Goal: Obtain resource: Obtain resource

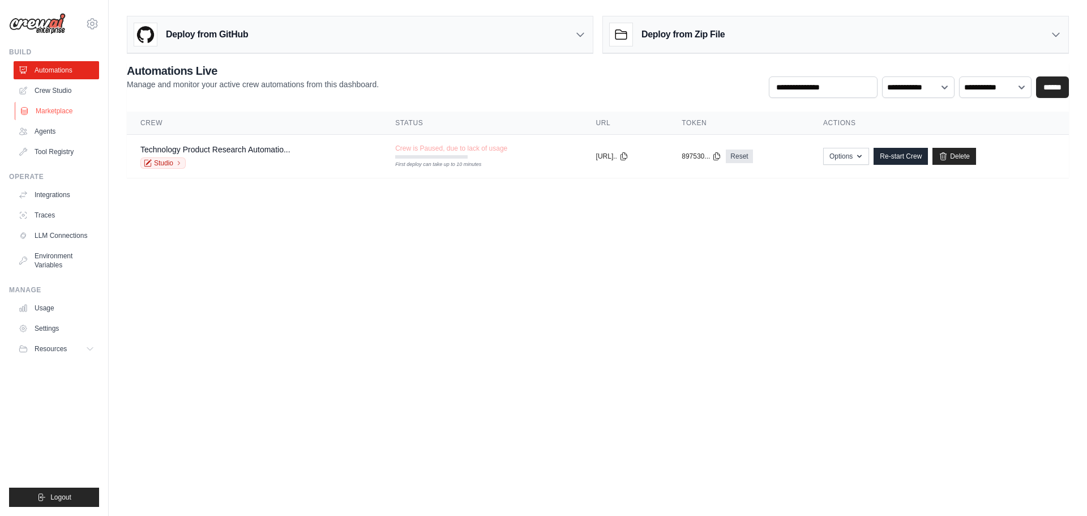
click at [55, 112] on link "Marketplace" at bounding box center [57, 111] width 85 height 18
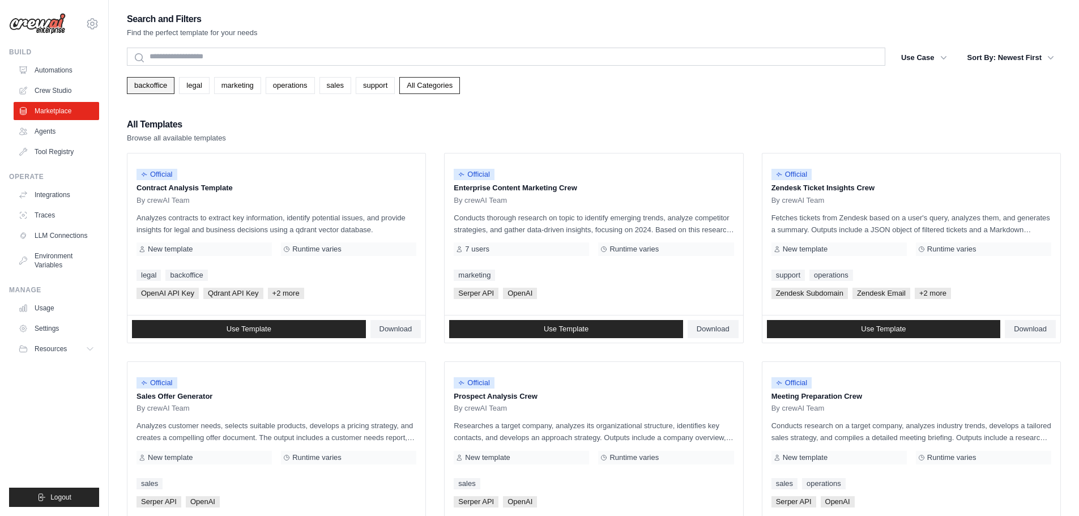
click at [170, 84] on link "backoffice" at bounding box center [151, 85] width 48 height 17
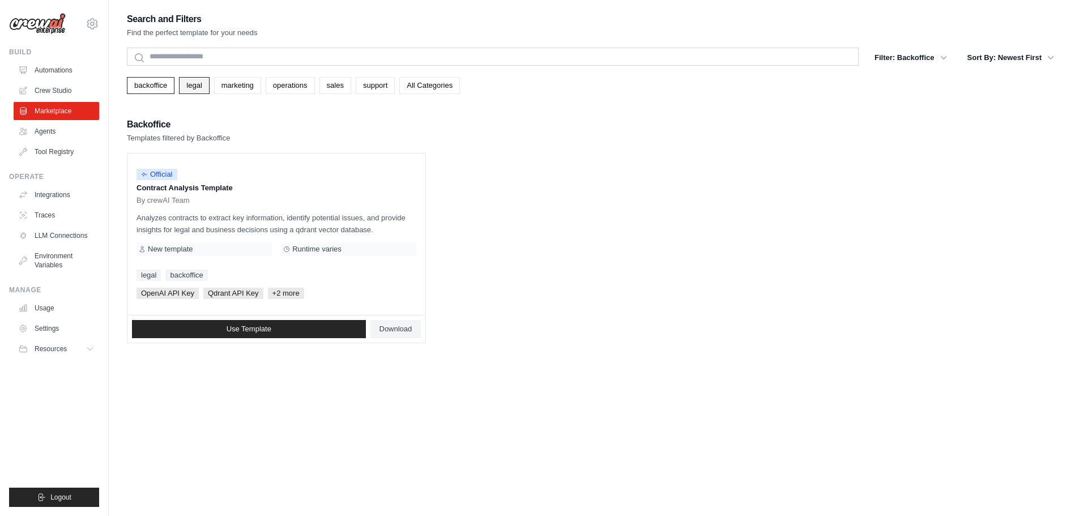
click at [209, 90] on link "legal" at bounding box center [194, 85] width 30 height 17
click at [237, 90] on link "marketing" at bounding box center [237, 85] width 47 height 17
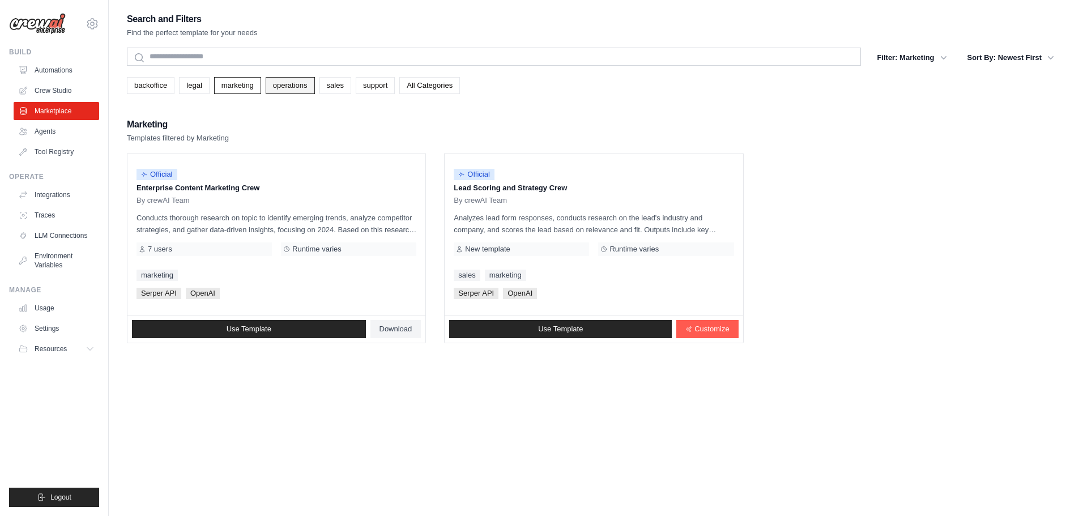
click at [315, 83] on link "operations" at bounding box center [290, 85] width 49 height 17
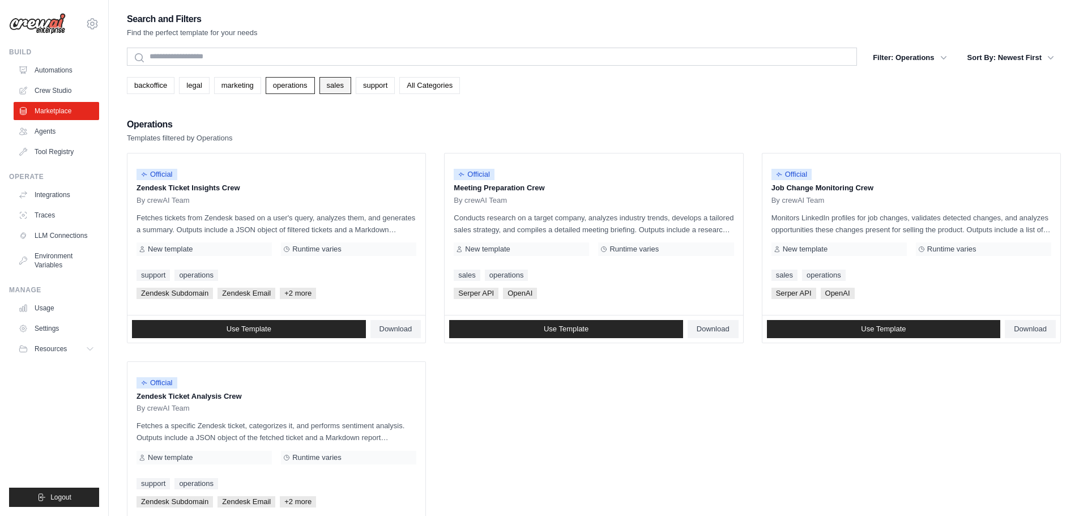
click at [346, 88] on link "sales" at bounding box center [335, 85] width 32 height 17
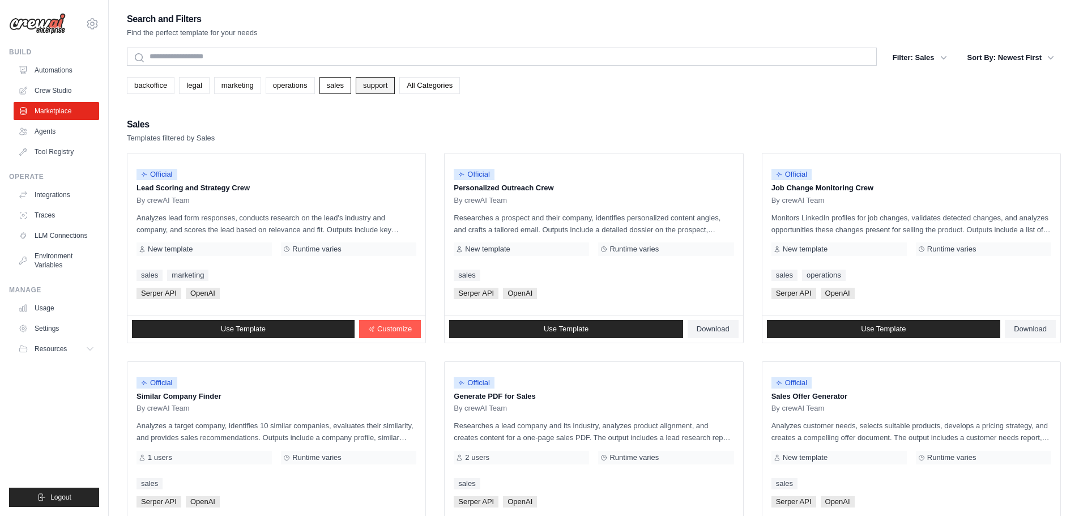
click at [390, 91] on link "support" at bounding box center [375, 85] width 39 height 17
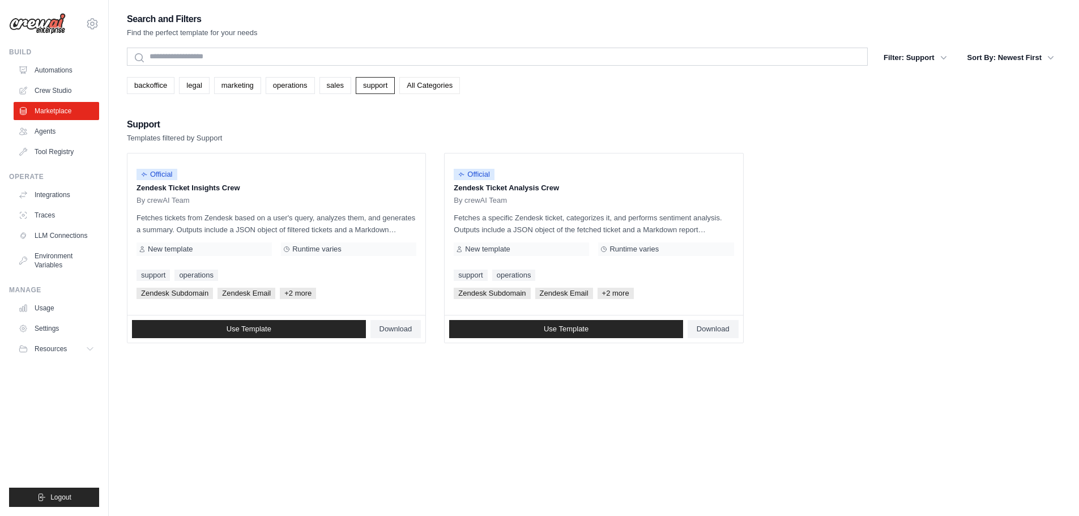
click at [458, 84] on link "All Categories" at bounding box center [429, 85] width 61 height 17
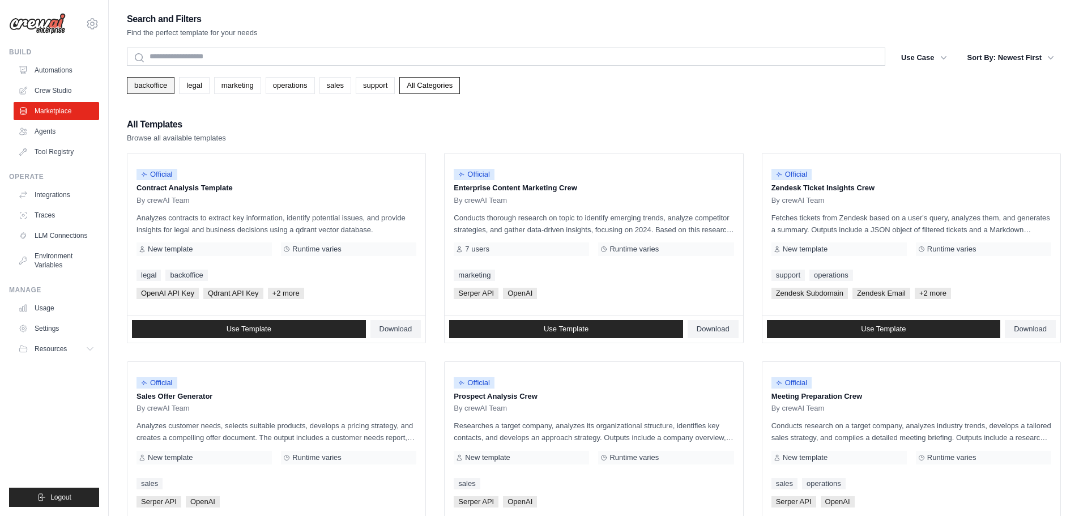
click at [149, 91] on link "backoffice" at bounding box center [151, 85] width 48 height 17
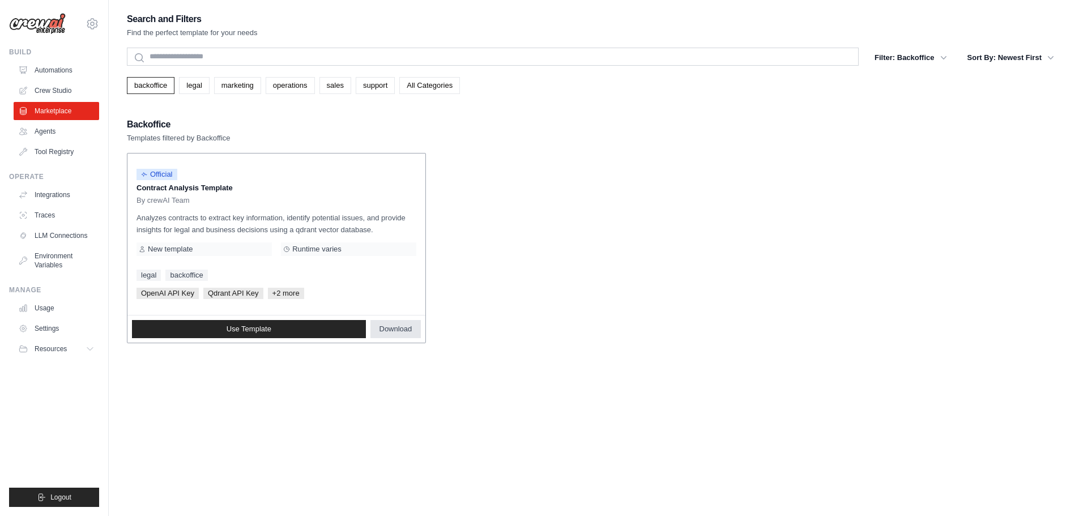
click at [411, 332] on span "Download" at bounding box center [395, 328] width 33 height 9
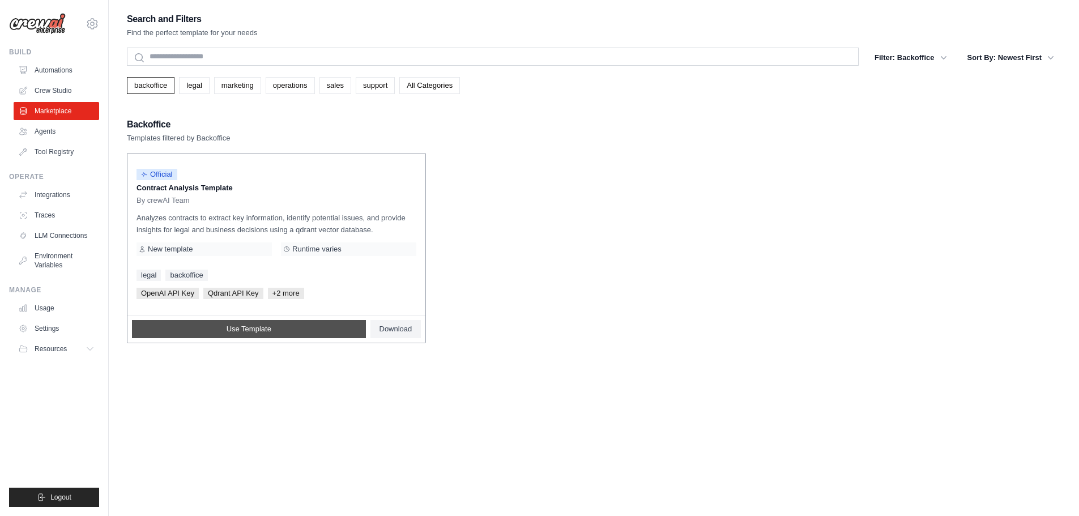
click at [228, 328] on span "Use Template" at bounding box center [248, 328] width 45 height 9
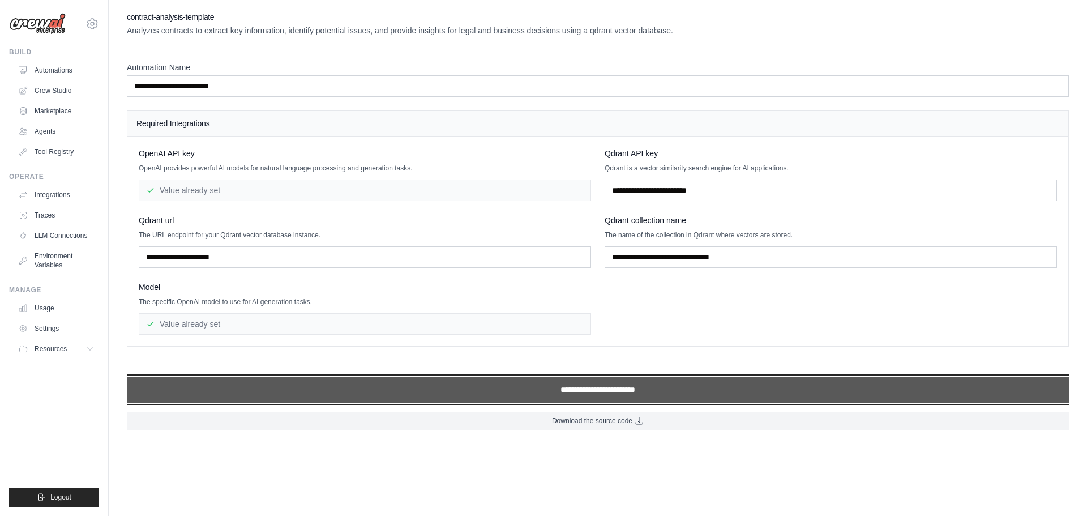
click at [596, 389] on input "**********" at bounding box center [598, 390] width 942 height 26
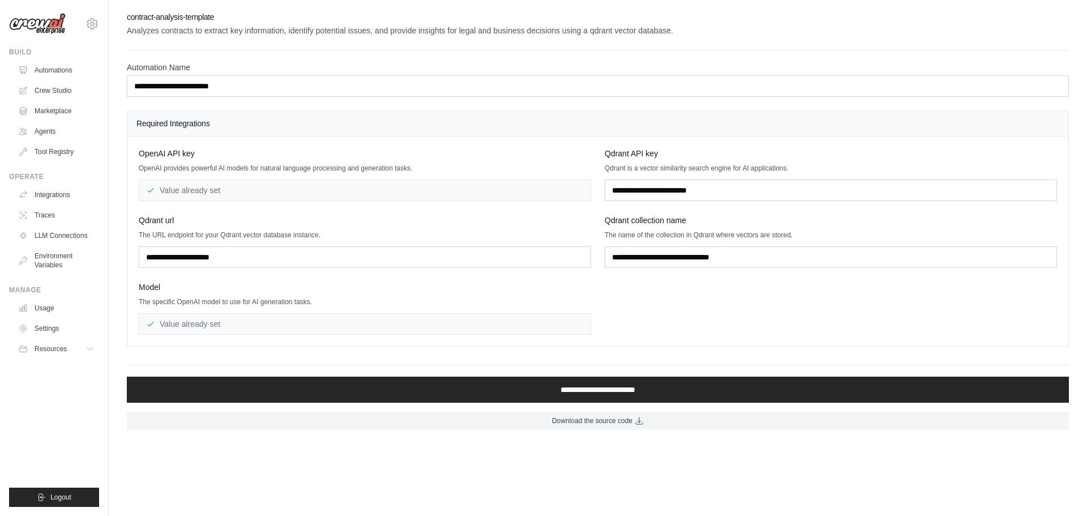
click at [660, 318] on div "OpenAI API key OpenAI provides powerful AI models for natural language processi…" at bounding box center [598, 241] width 918 height 187
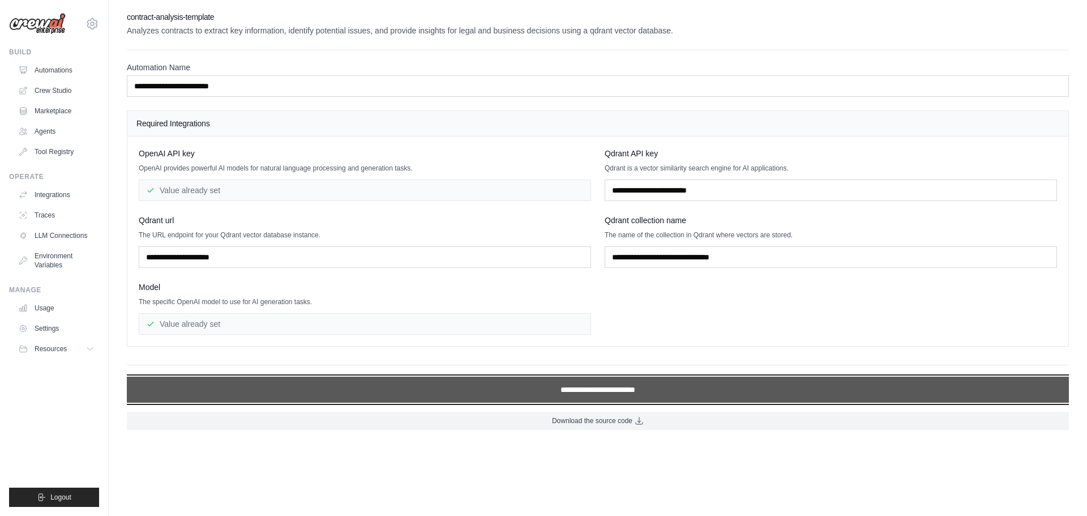
click at [644, 393] on input "**********" at bounding box center [598, 390] width 942 height 26
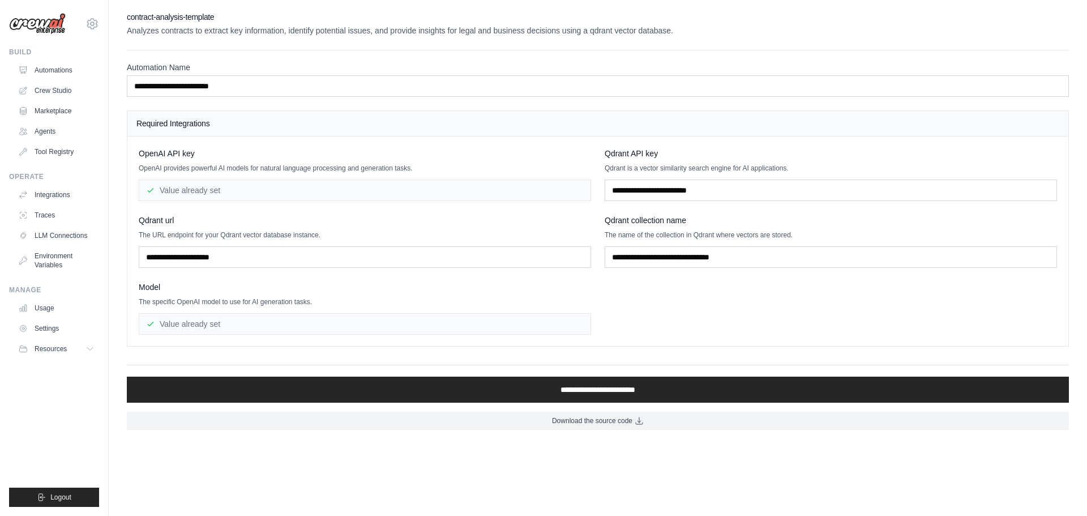
click at [707, 335] on div "OpenAI API key OpenAI provides powerful AI models for natural language processi…" at bounding box center [597, 240] width 941 height 209
click at [69, 85] on link "Crew Studio" at bounding box center [57, 91] width 85 height 18
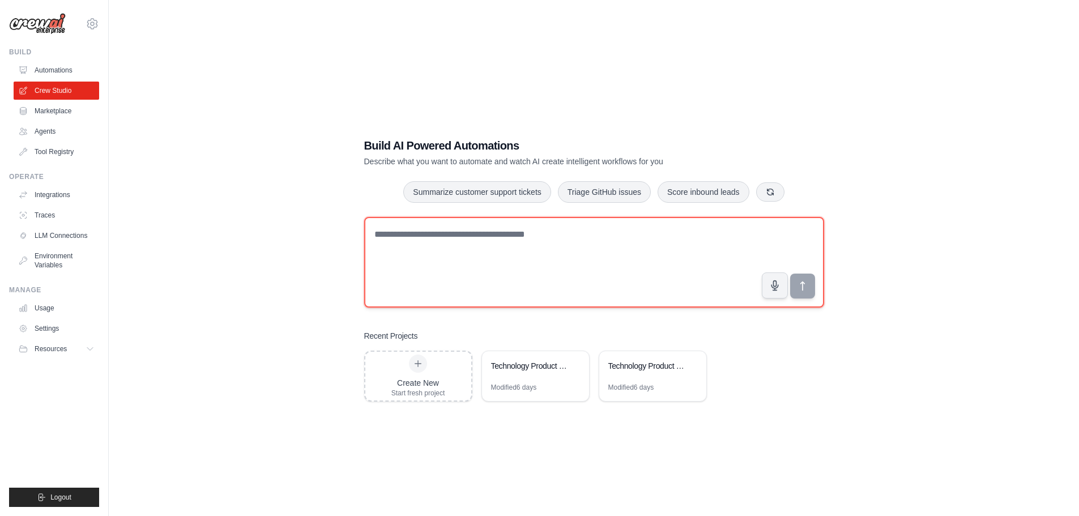
click at [672, 247] on textarea at bounding box center [594, 262] width 460 height 91
type textarea "*"
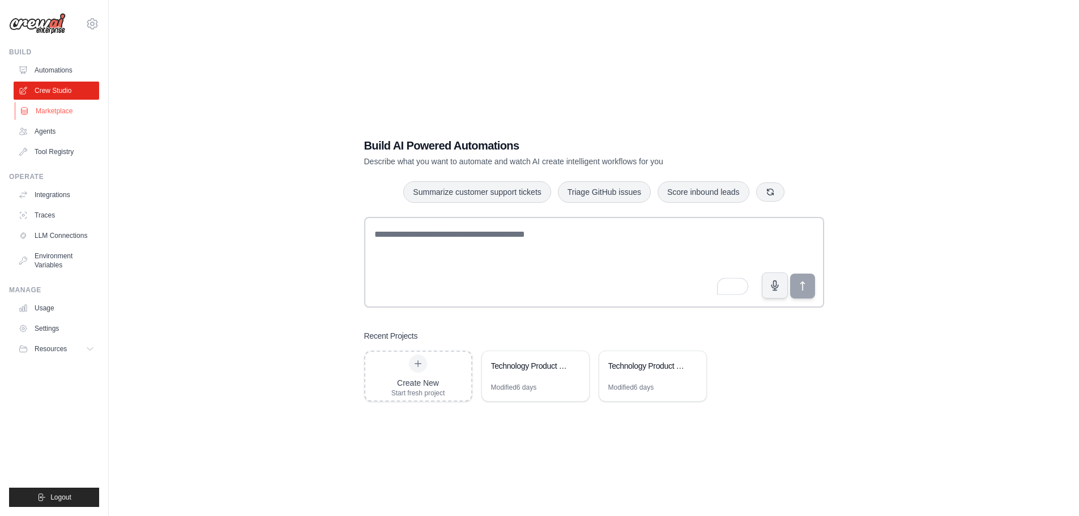
click at [74, 105] on link "Marketplace" at bounding box center [57, 111] width 85 height 18
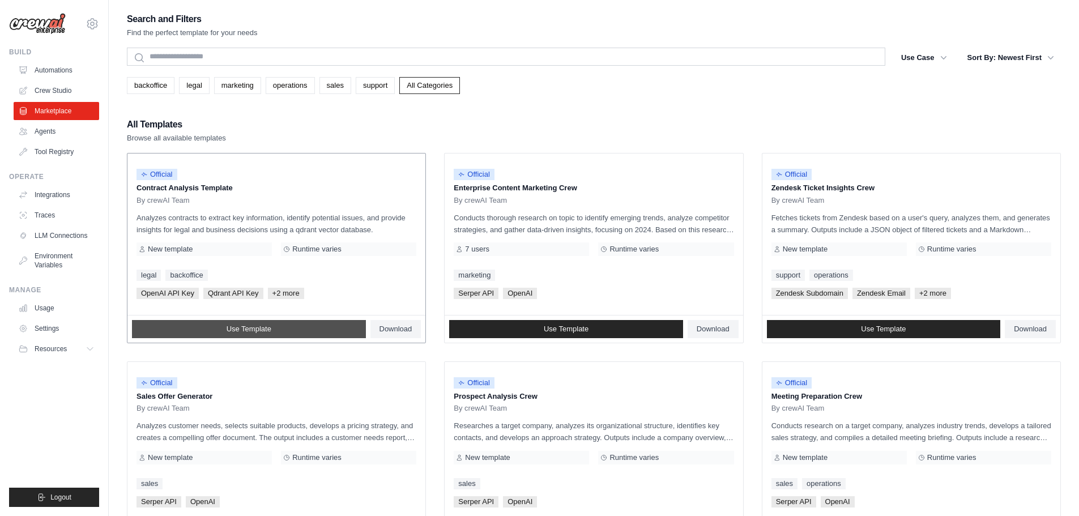
click at [264, 334] on link "Use Template" at bounding box center [249, 329] width 234 height 18
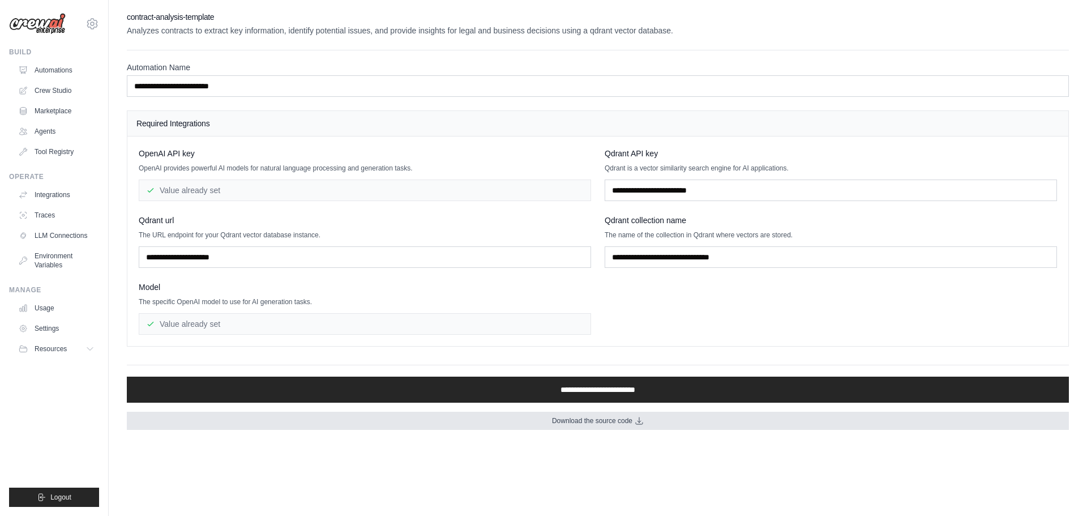
click at [632, 422] on span "Download the source code" at bounding box center [592, 420] width 80 height 9
